Goal: Entertainment & Leisure: Browse casually

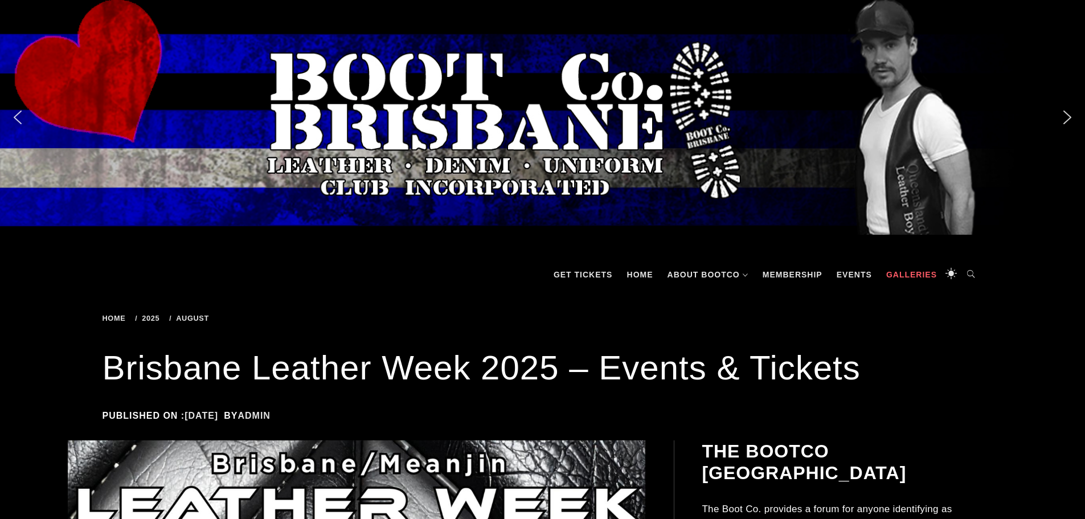
click at [907, 274] on link "Galleries" at bounding box center [911, 274] width 62 height 34
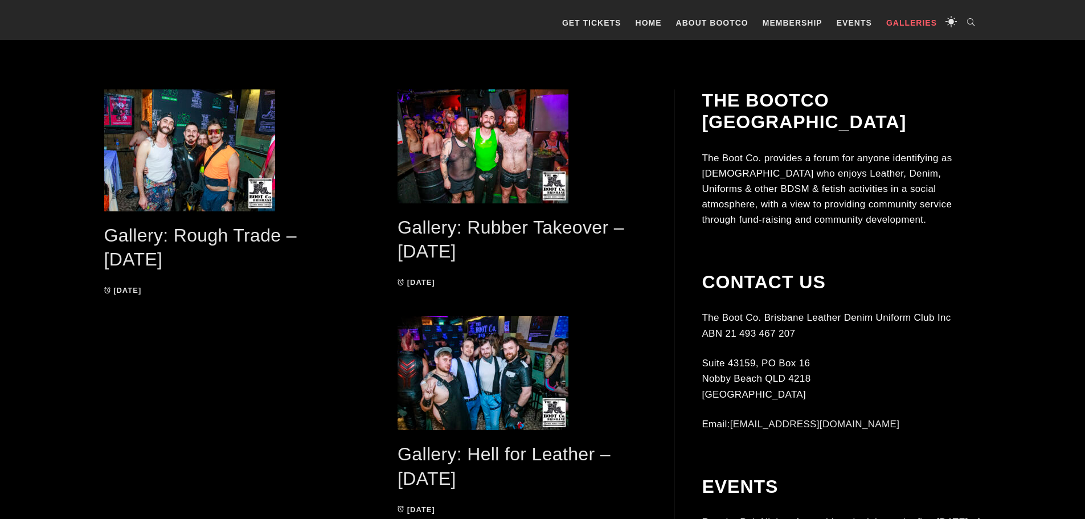
scroll to position [285, 0]
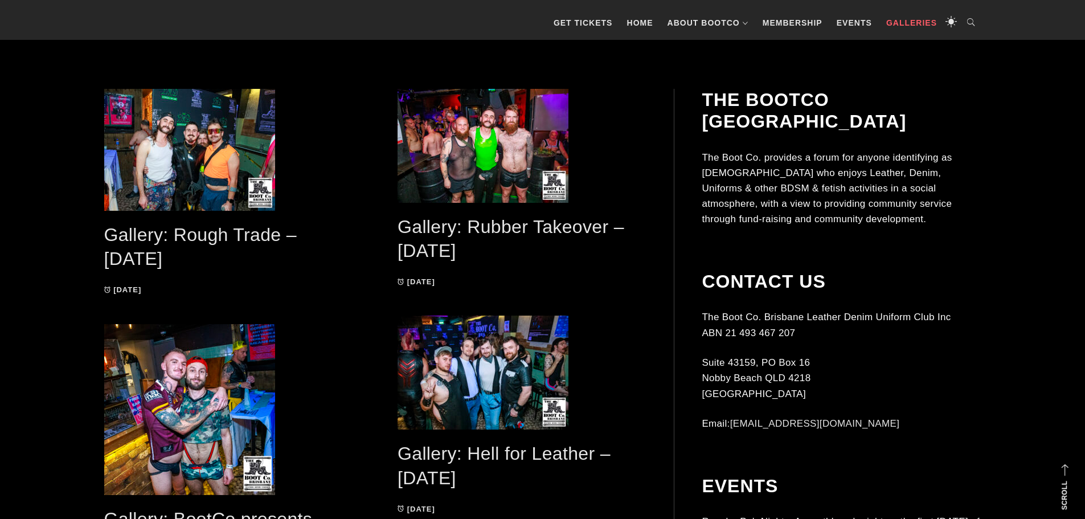
click at [223, 229] on link "Gallery: Rough Trade – [DATE]" at bounding box center [200, 246] width 192 height 45
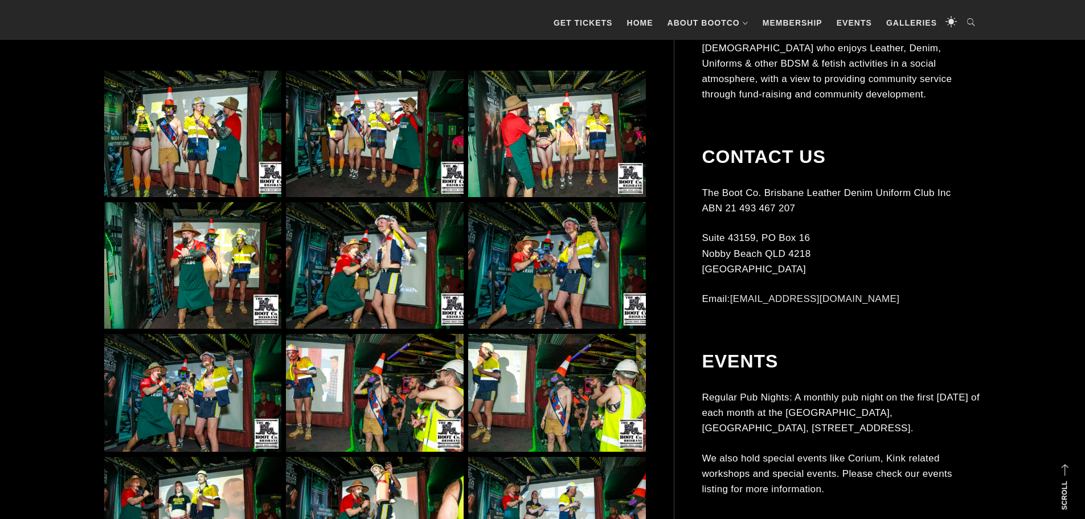
scroll to position [763, 0]
click at [206, 125] on img at bounding box center [192, 133] width 177 height 127
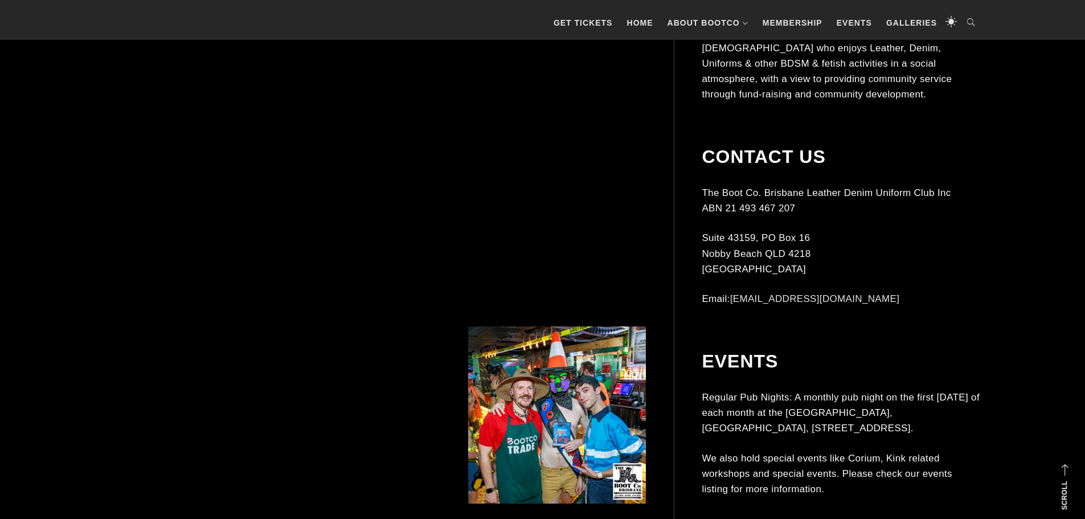
scroll to position [1611, 0]
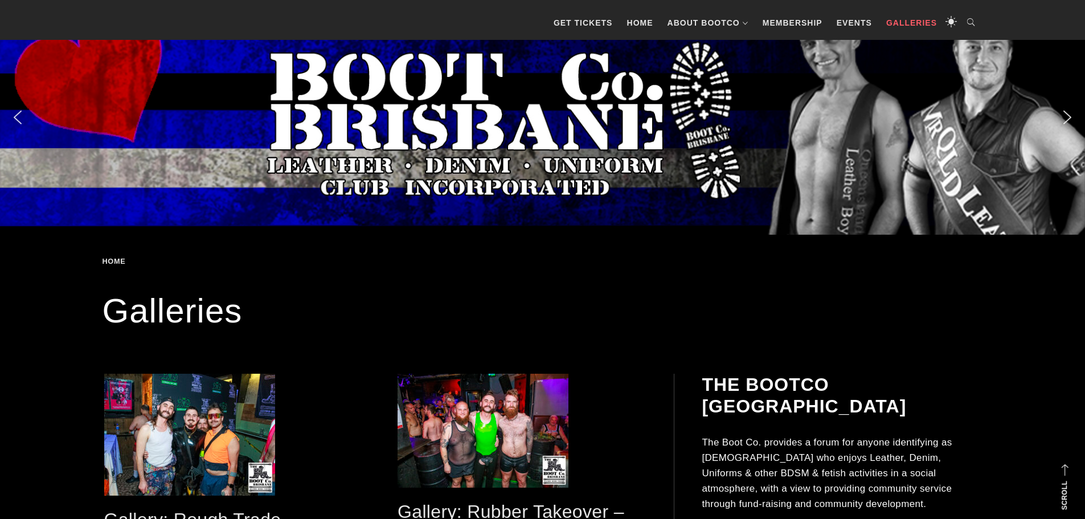
scroll to position [285, 0]
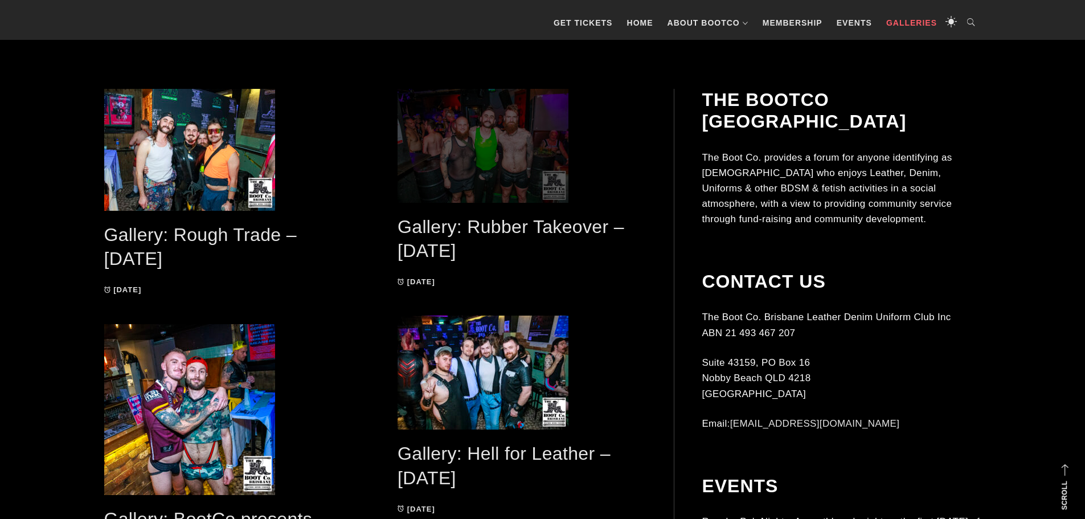
click at [533, 162] on span at bounding box center [522, 146] width 248 height 114
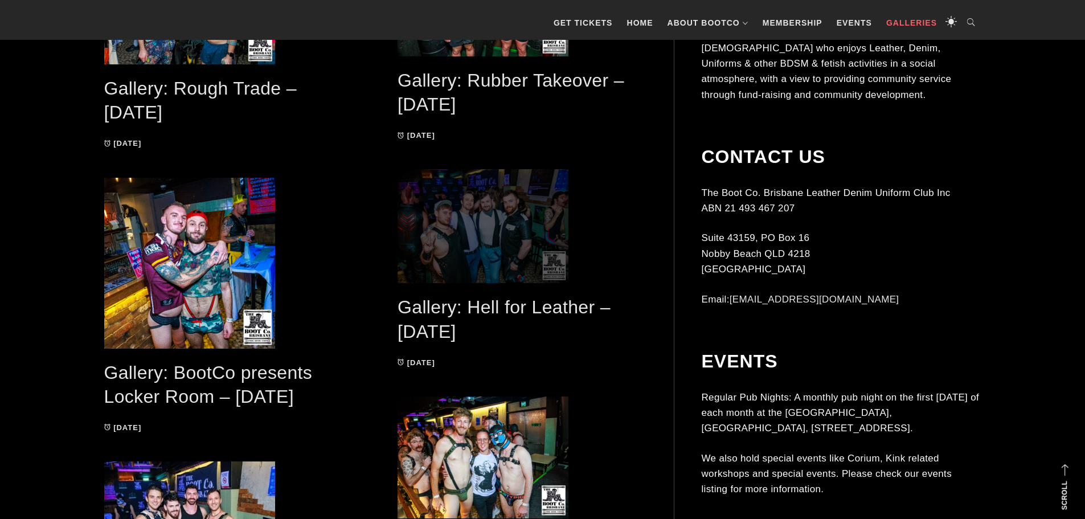
scroll to position [432, 0]
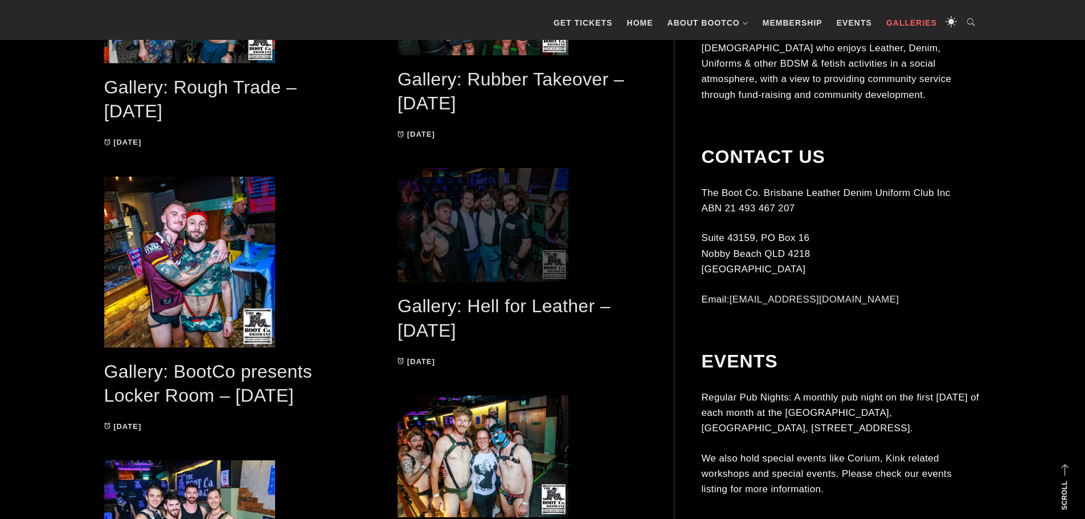
click at [508, 203] on span at bounding box center [522, 225] width 248 height 114
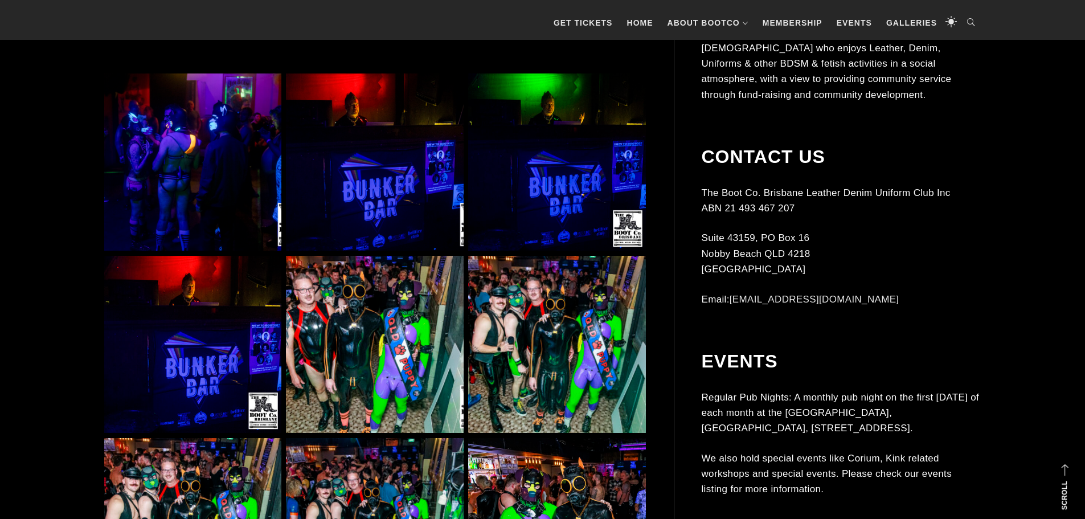
scroll to position [732, 0]
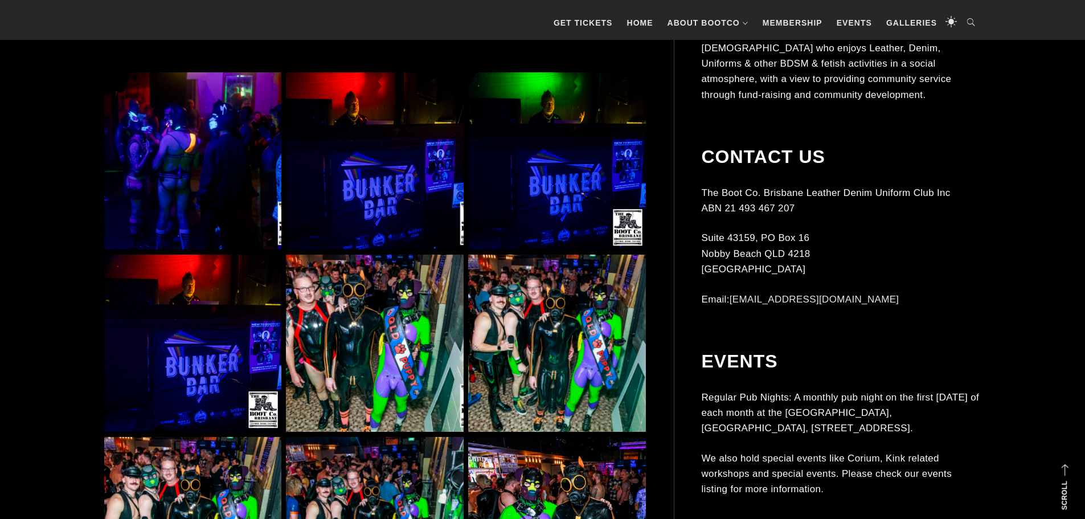
click at [383, 336] on img at bounding box center [374, 343] width 177 height 177
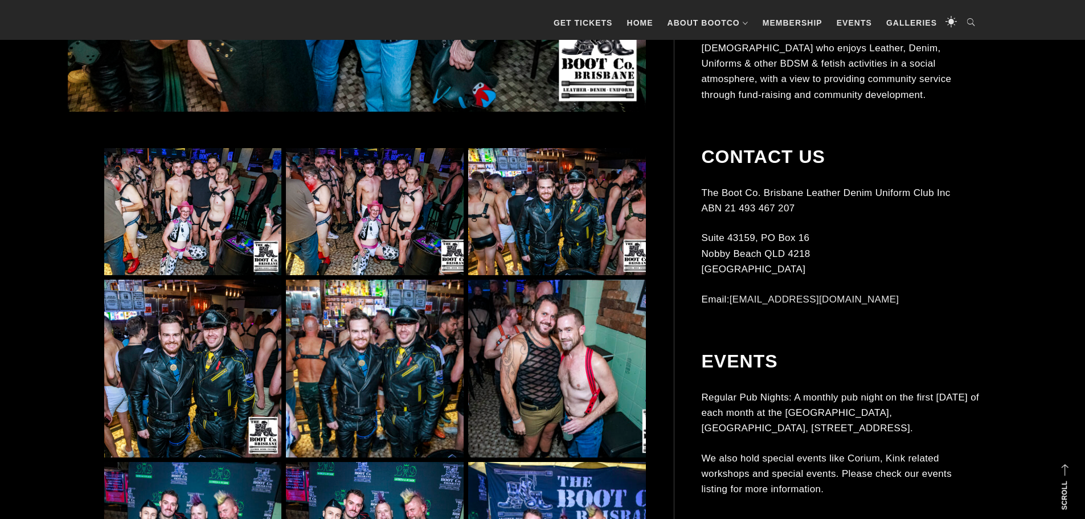
scroll to position [657, 0]
click at [191, 214] on img at bounding box center [192, 211] width 177 height 127
